Goal: Task Accomplishment & Management: Complete application form

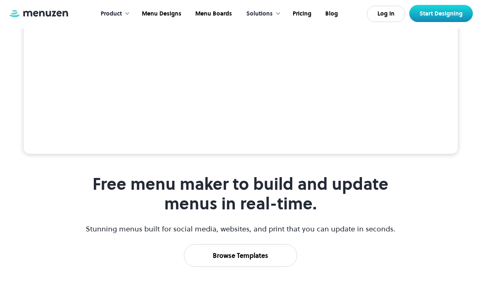
scroll to position [377, 0]
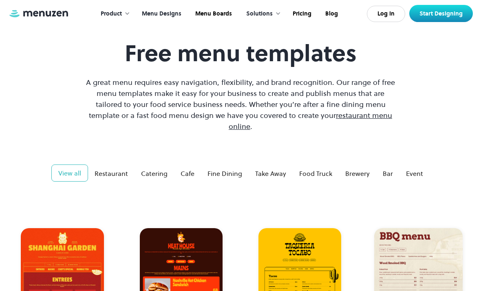
scroll to position [39, 0]
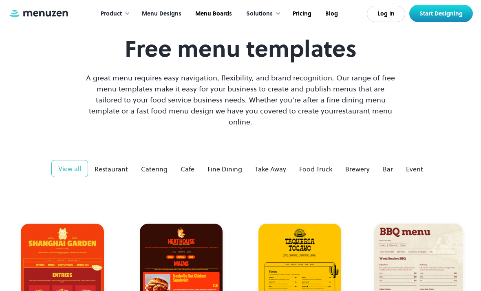
click at [190, 164] on div "Cafe" at bounding box center [188, 169] width 14 height 10
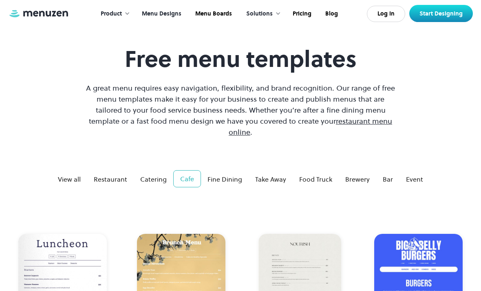
scroll to position [28, 0]
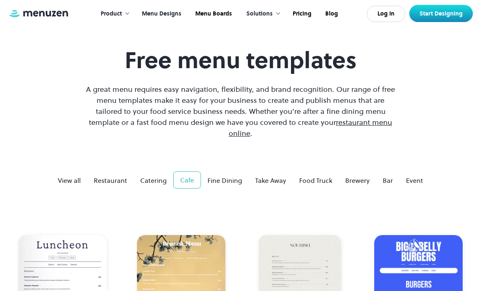
click at [277, 175] on div "Take Away" at bounding box center [270, 180] width 31 height 10
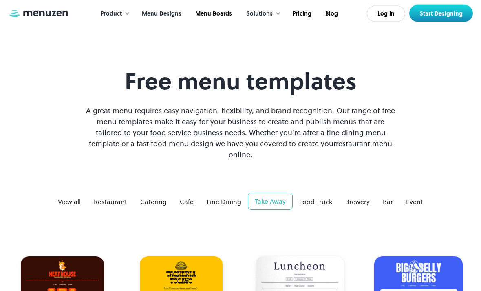
scroll to position [7, 0]
click at [117, 196] on div "Restaurant" at bounding box center [110, 201] width 33 height 10
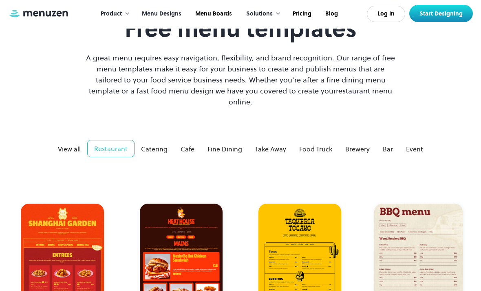
scroll to position [0, 0]
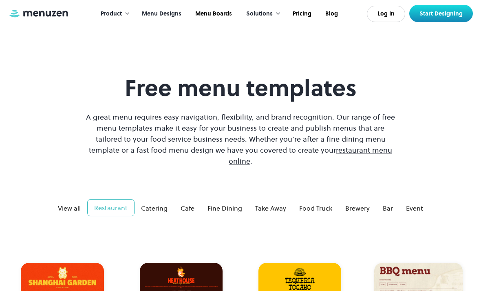
click at [186, 203] on div "Cafe" at bounding box center [188, 208] width 14 height 10
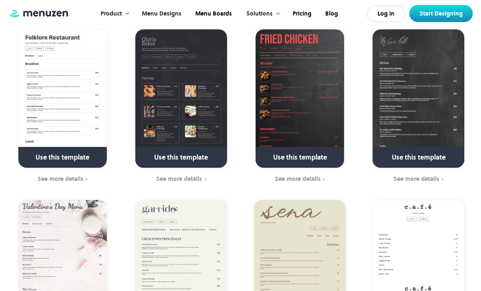
scroll to position [397, 0]
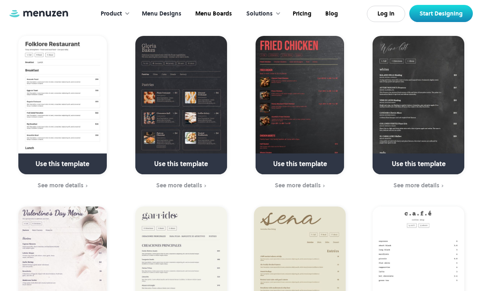
click at [196, 157] on link at bounding box center [181, 167] width 108 height 21
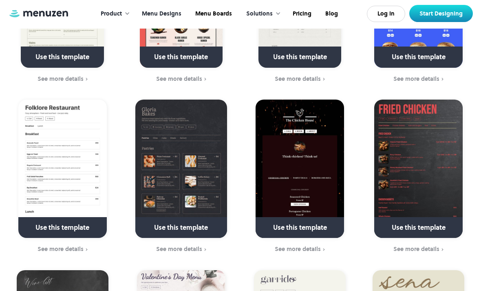
scroll to position [789, 0]
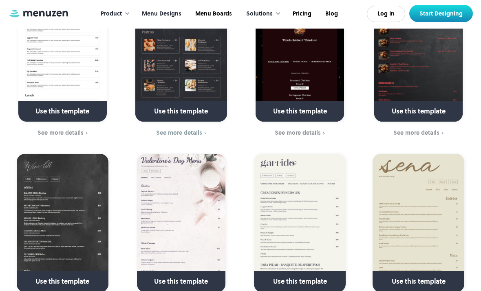
click at [194, 129] on div "See more details" at bounding box center [179, 132] width 46 height 7
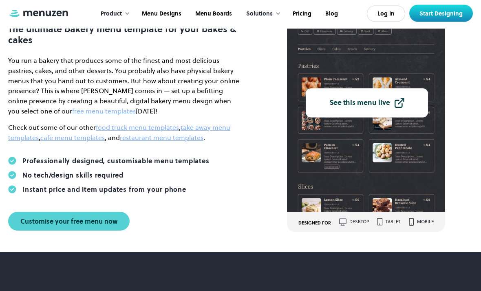
scroll to position [87, 0]
click at [382, 106] on div "See this menu live" at bounding box center [359, 102] width 61 height 7
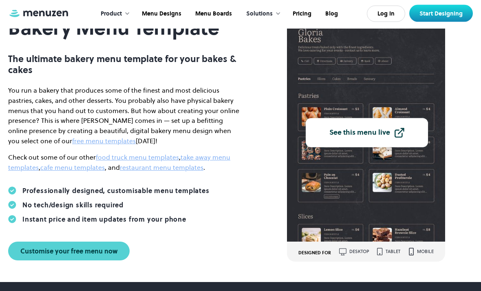
scroll to position [57, 0]
click at [112, 251] on div "Customise your free menu now" at bounding box center [68, 250] width 97 height 7
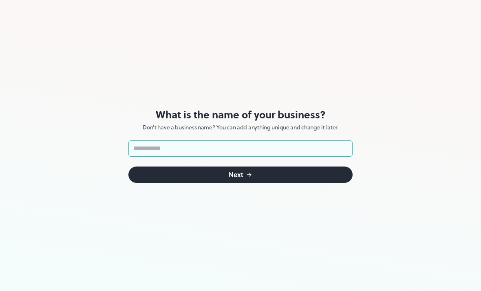
click at [328, 143] on input "text" at bounding box center [240, 148] width 224 height 16
click at [239, 148] on input "***" at bounding box center [240, 148] width 224 height 16
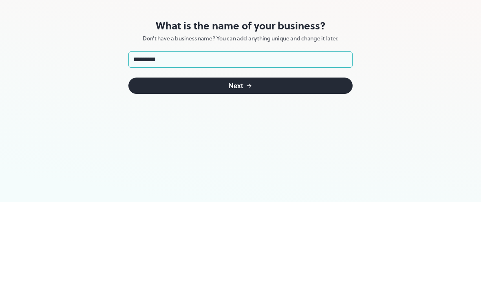
type input "**********"
click at [310, 166] on button "Next" at bounding box center [240, 174] width 224 height 16
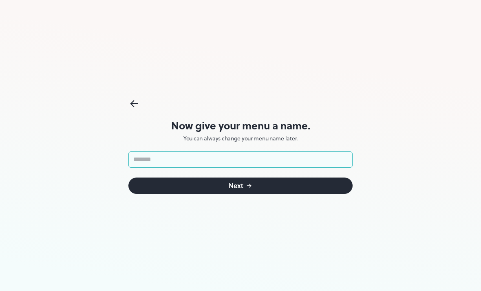
click at [329, 166] on input "text" at bounding box center [240, 159] width 224 height 16
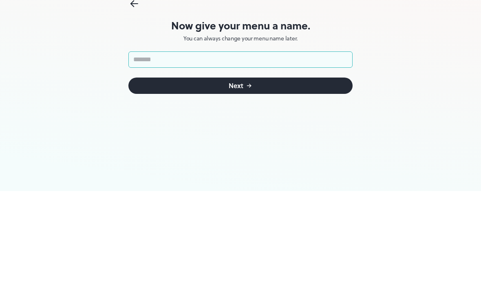
type input "*"
type input "**********"
click at [306, 177] on button "Next" at bounding box center [240, 185] width 224 height 16
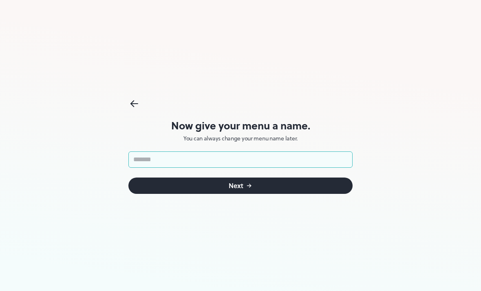
type input "**********"
